Goal: Information Seeking & Learning: Learn about a topic

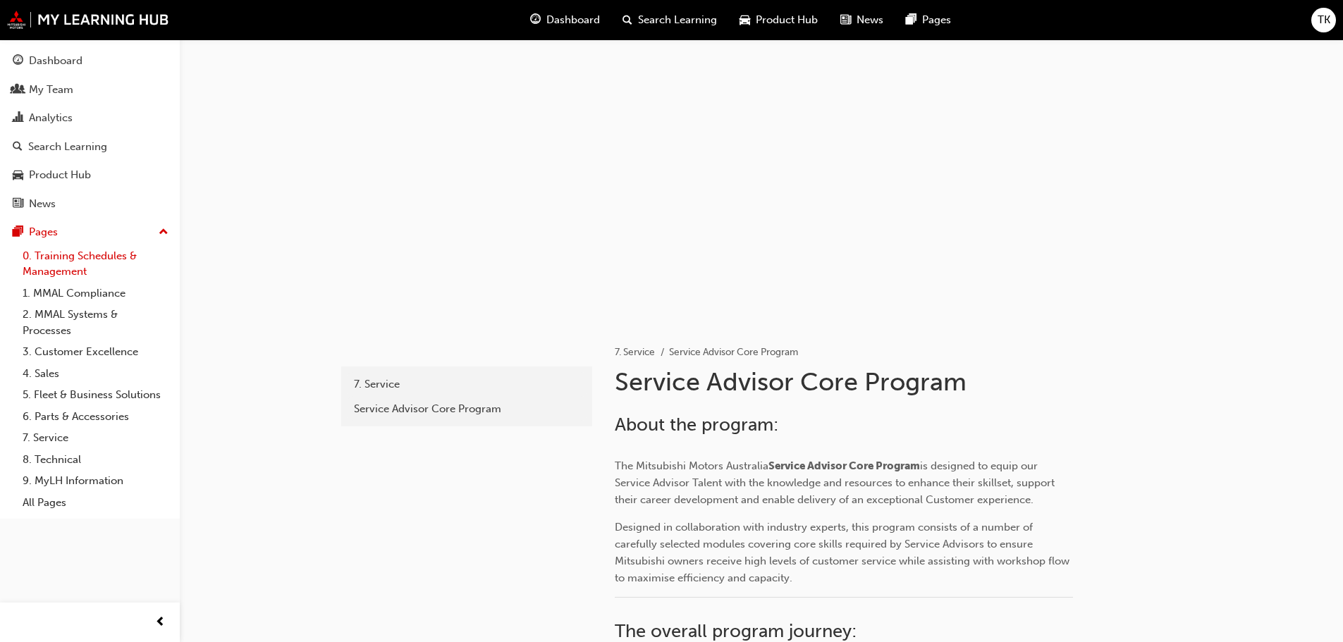
click at [71, 257] on link "0. Training Schedules & Management" at bounding box center [95, 263] width 157 height 37
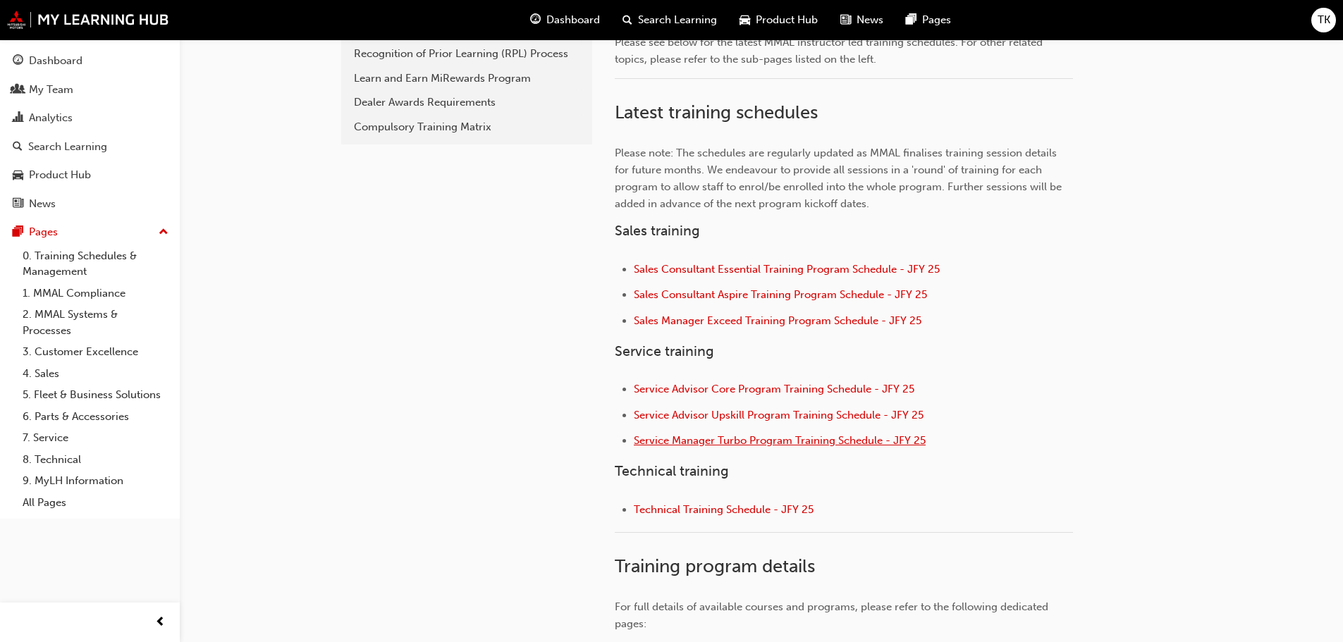
scroll to position [423, 0]
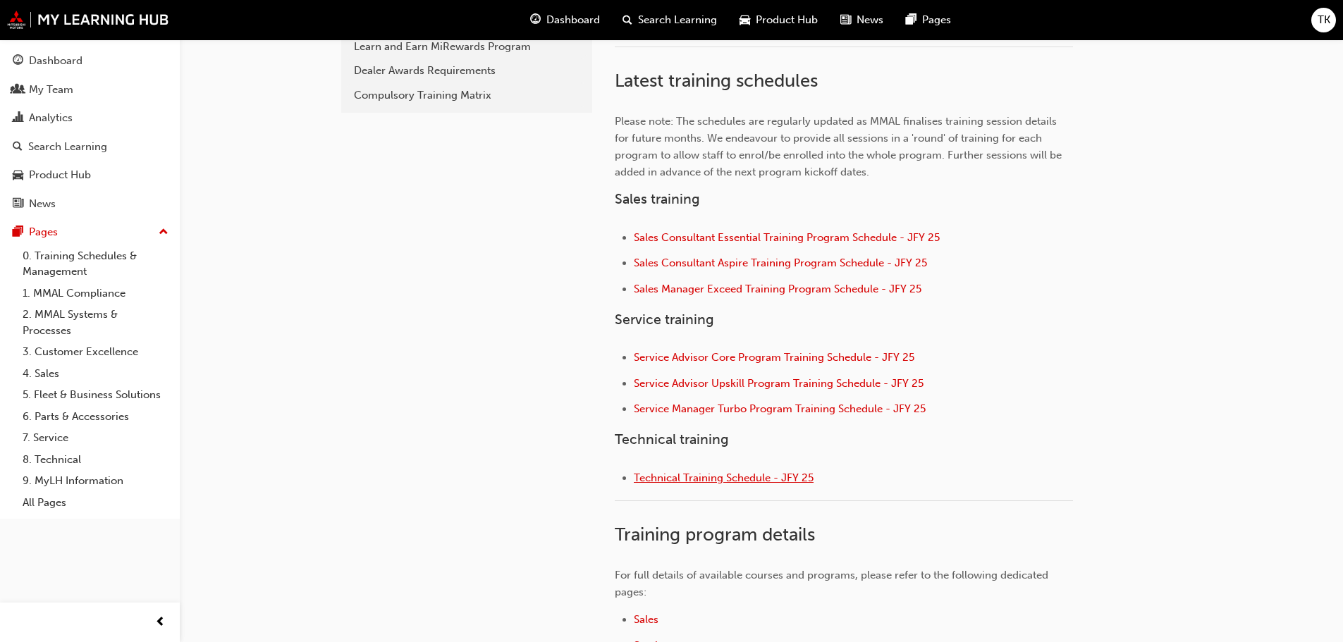
click at [696, 474] on span "Technical Training Schedule - JFY 25" at bounding box center [724, 478] width 180 height 13
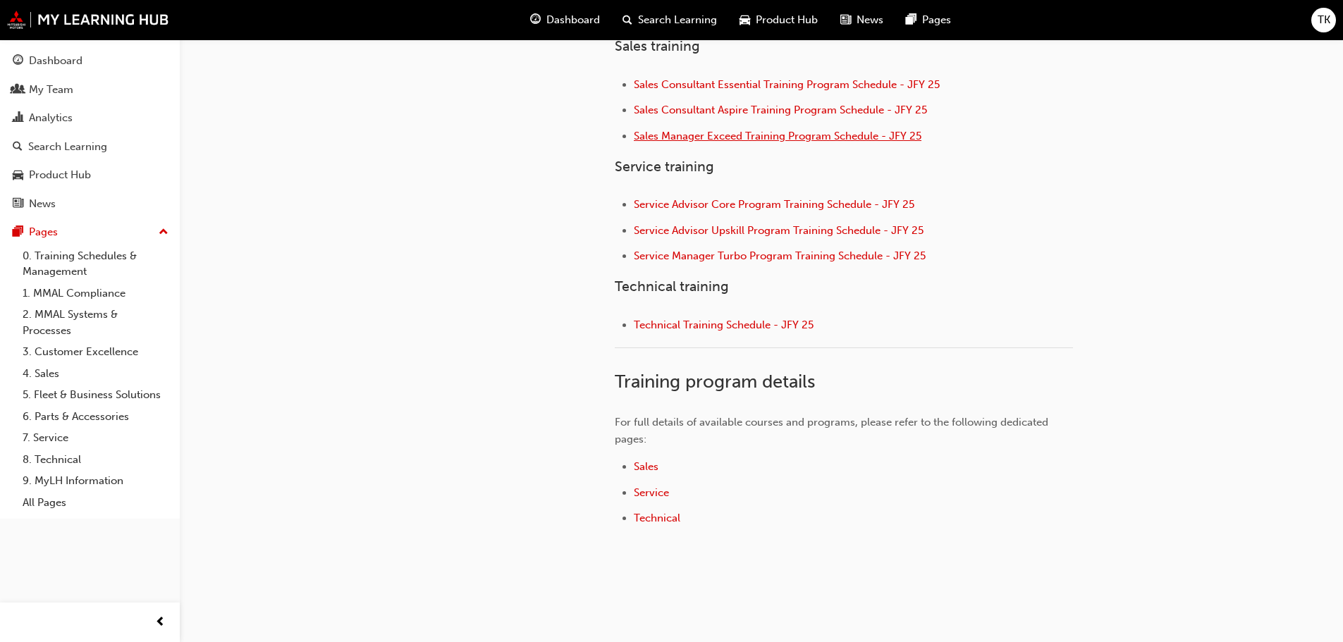
scroll to position [627, 0]
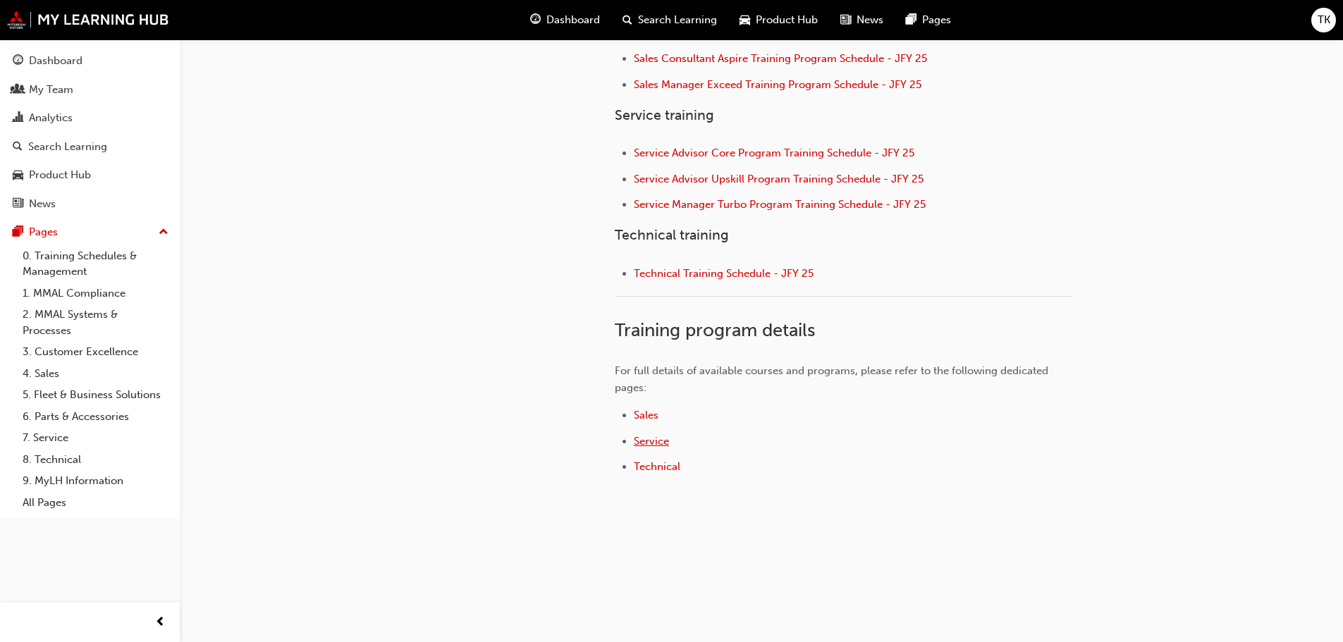
click at [661, 441] on span "Service" at bounding box center [651, 441] width 35 height 13
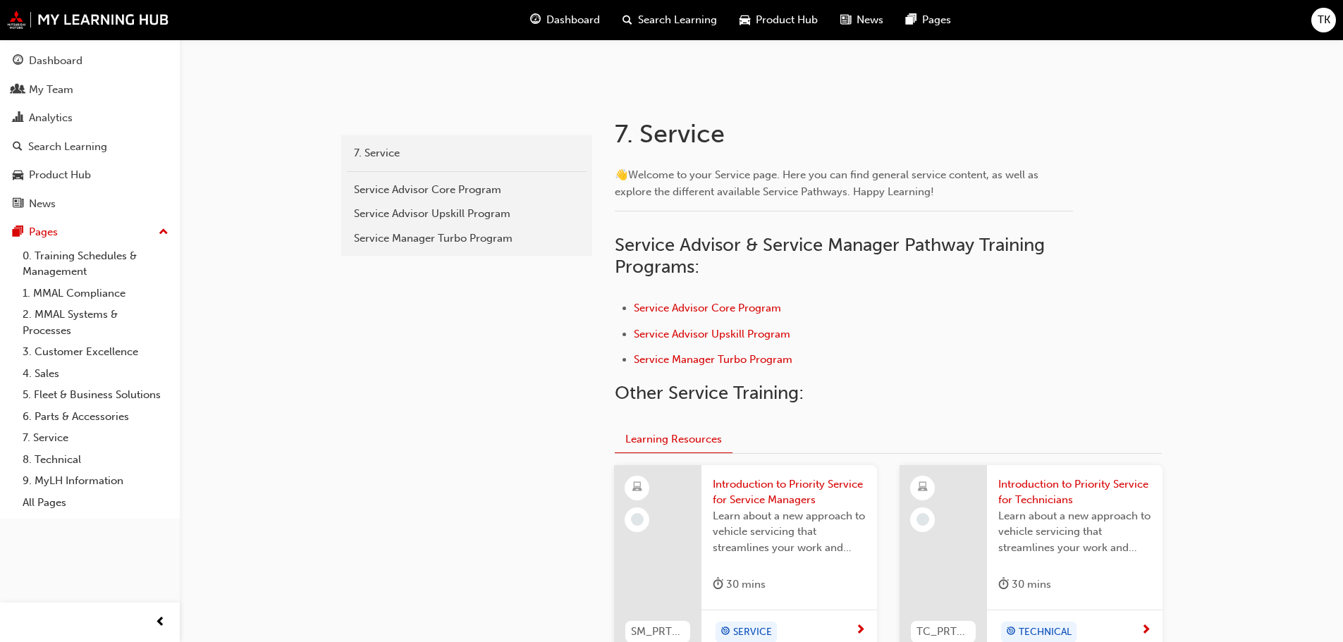
scroll to position [211, 0]
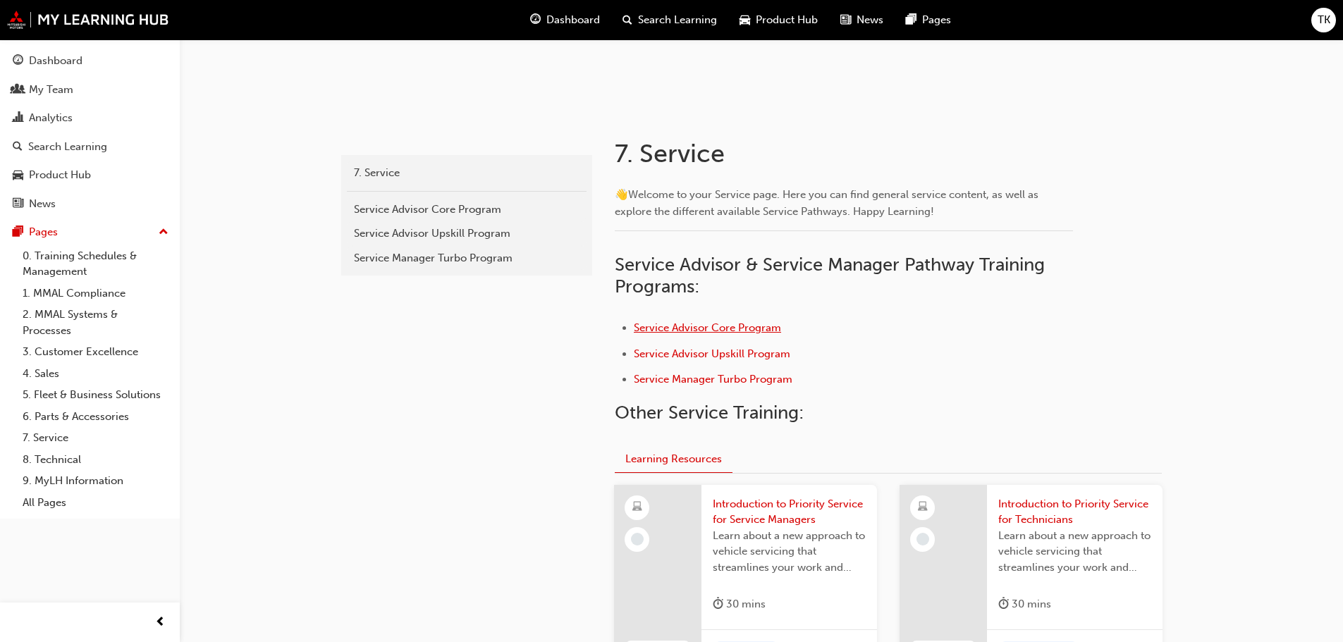
click at [687, 329] on span "Service Advisor Core Program" at bounding box center [707, 327] width 147 height 13
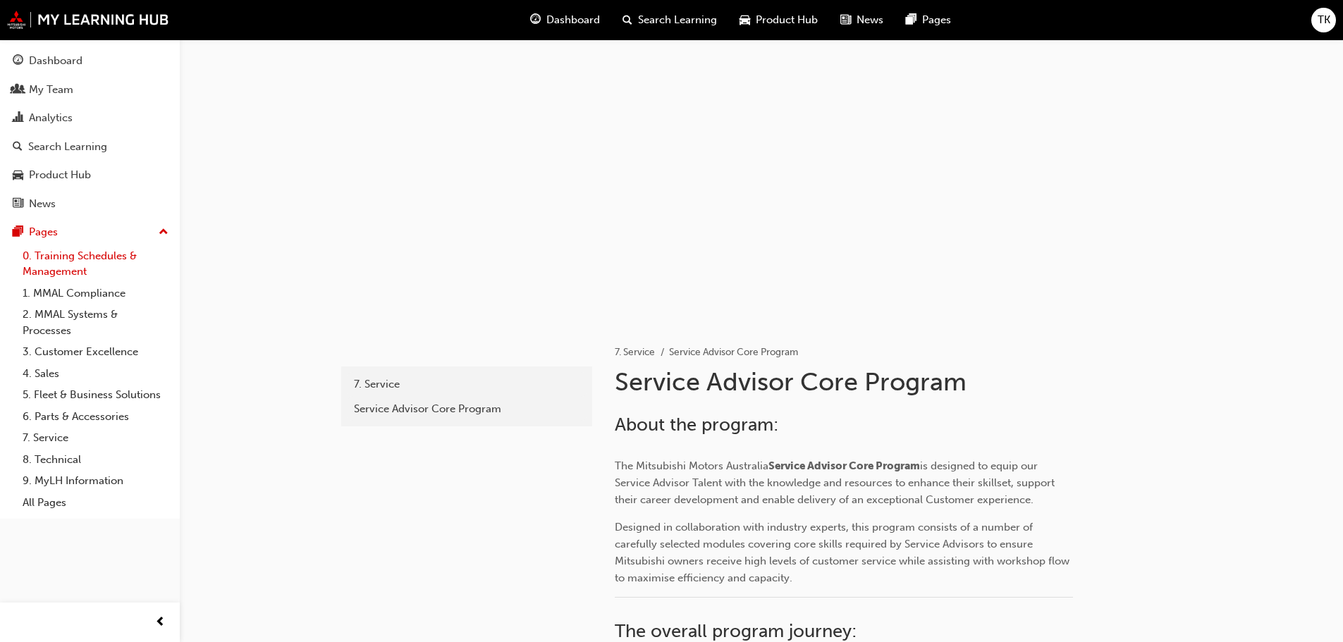
click at [96, 254] on link "0. Training Schedules & Management" at bounding box center [95, 263] width 157 height 37
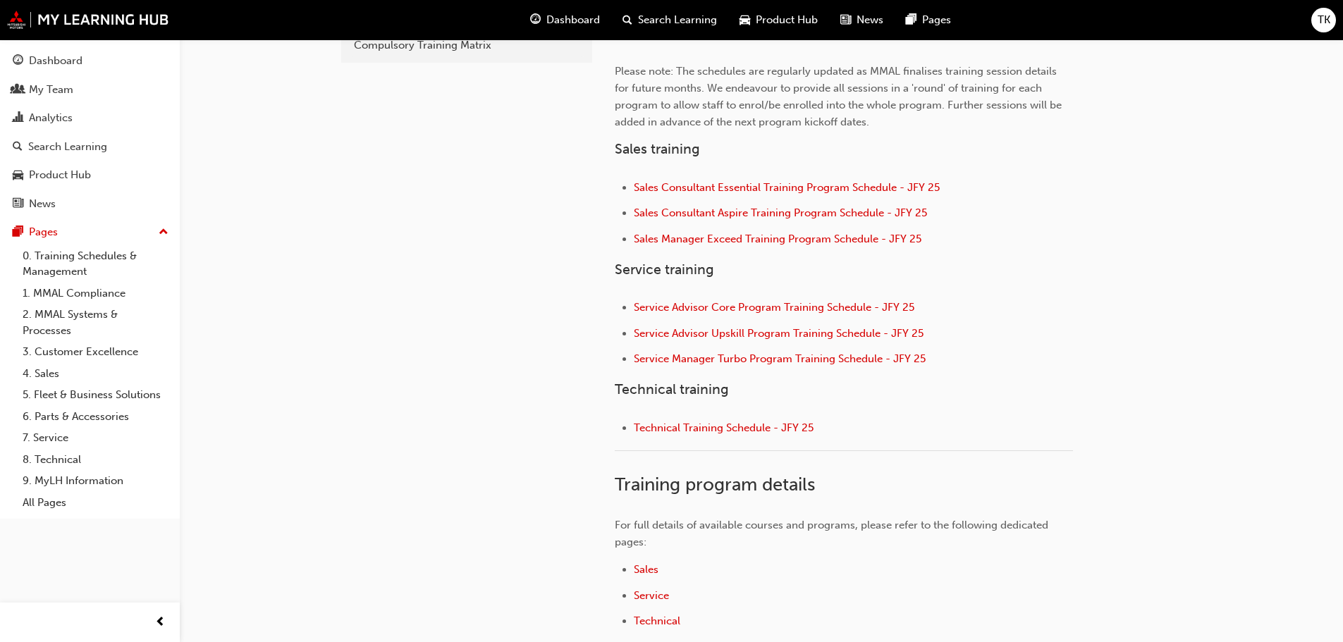
scroll to position [493, 0]
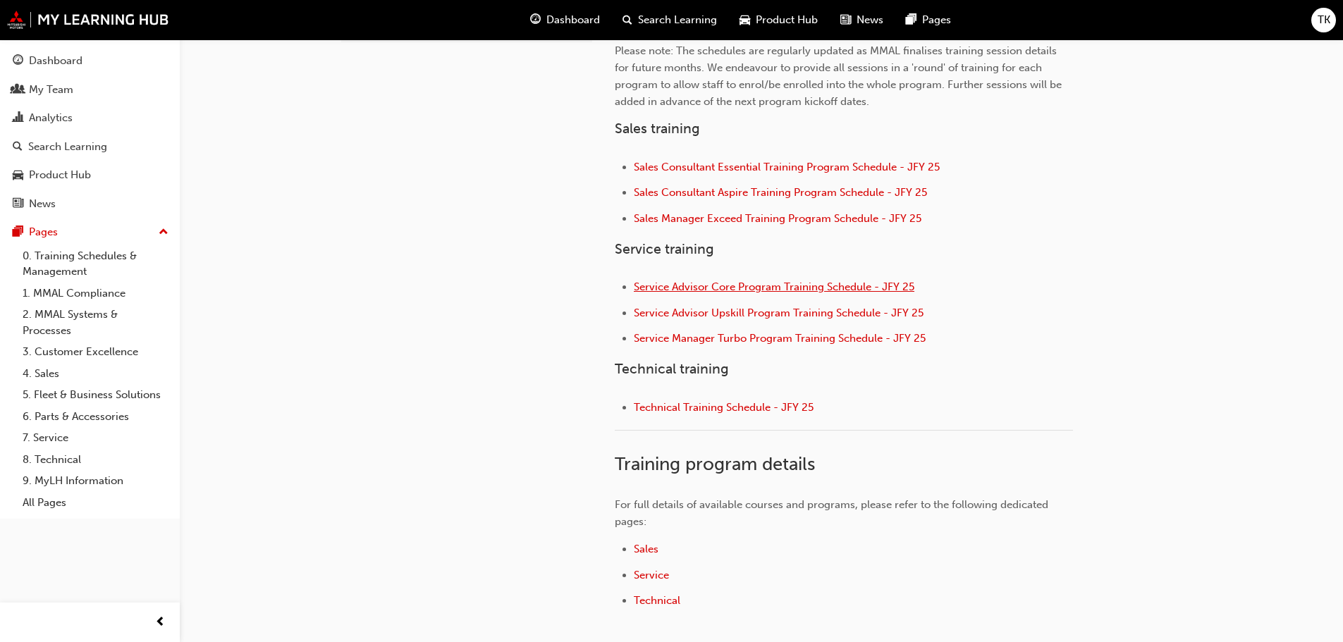
click at [672, 283] on span "Service Advisor Core Program Training Schedule - JFY 25" at bounding box center [774, 287] width 281 height 13
